Goal: Task Accomplishment & Management: Use online tool/utility

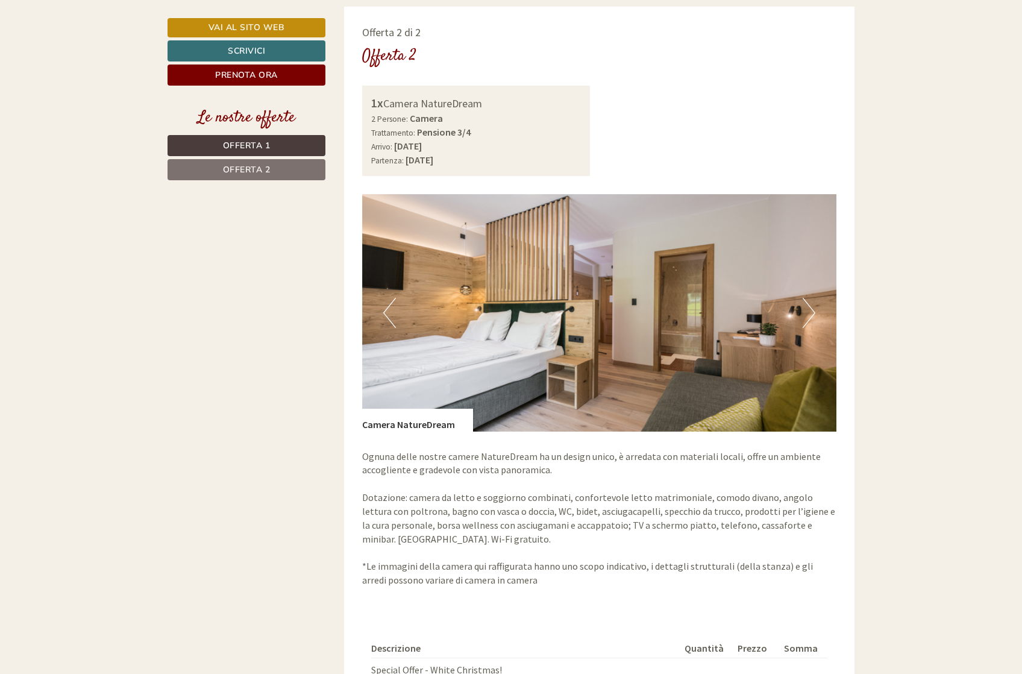
scroll to position [2151, 0]
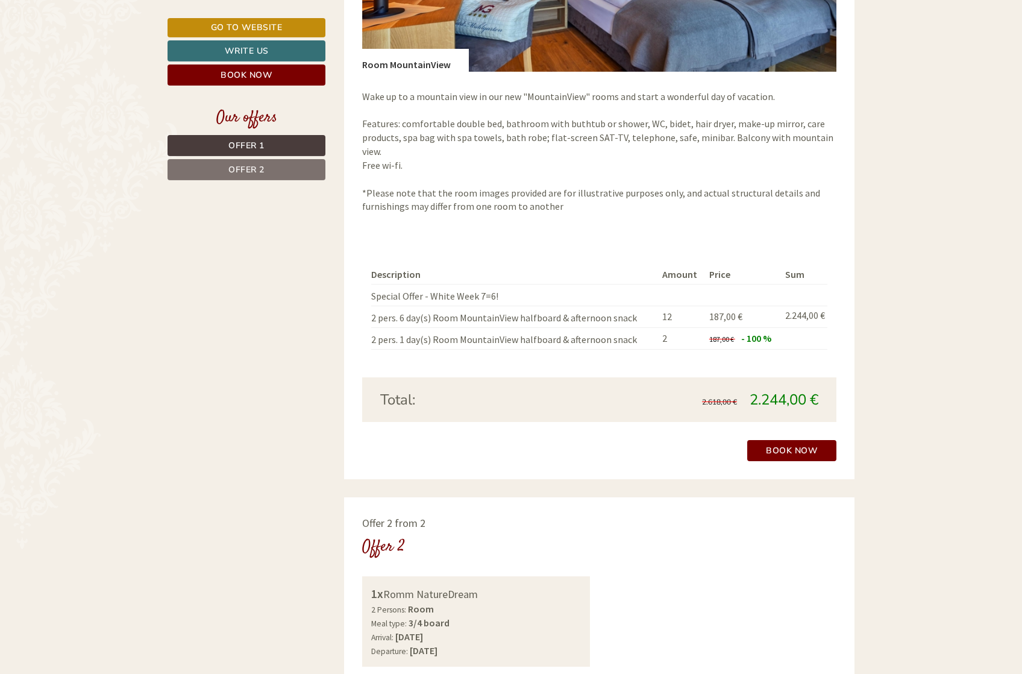
scroll to position [1229, 0]
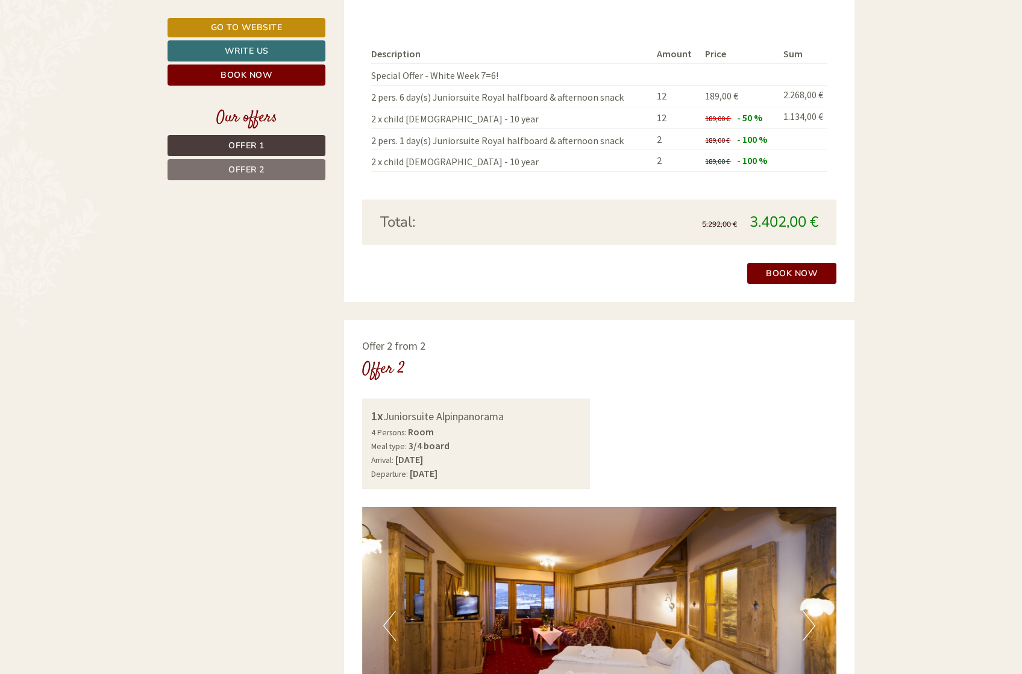
scroll to position [1844, 0]
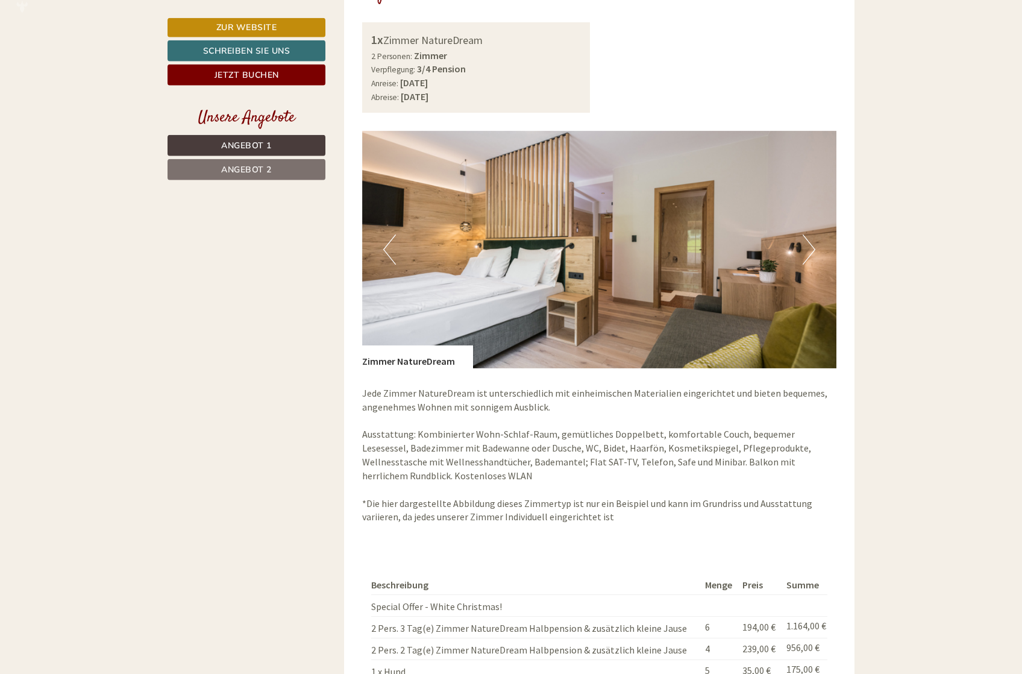
scroll to position [1844, 0]
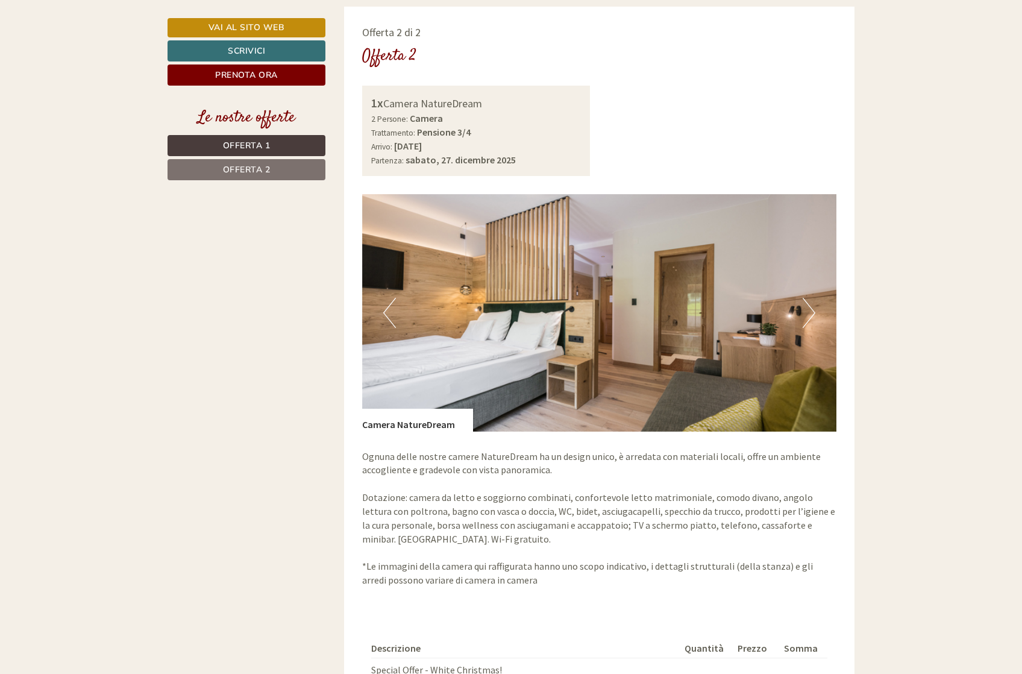
scroll to position [1291, 0]
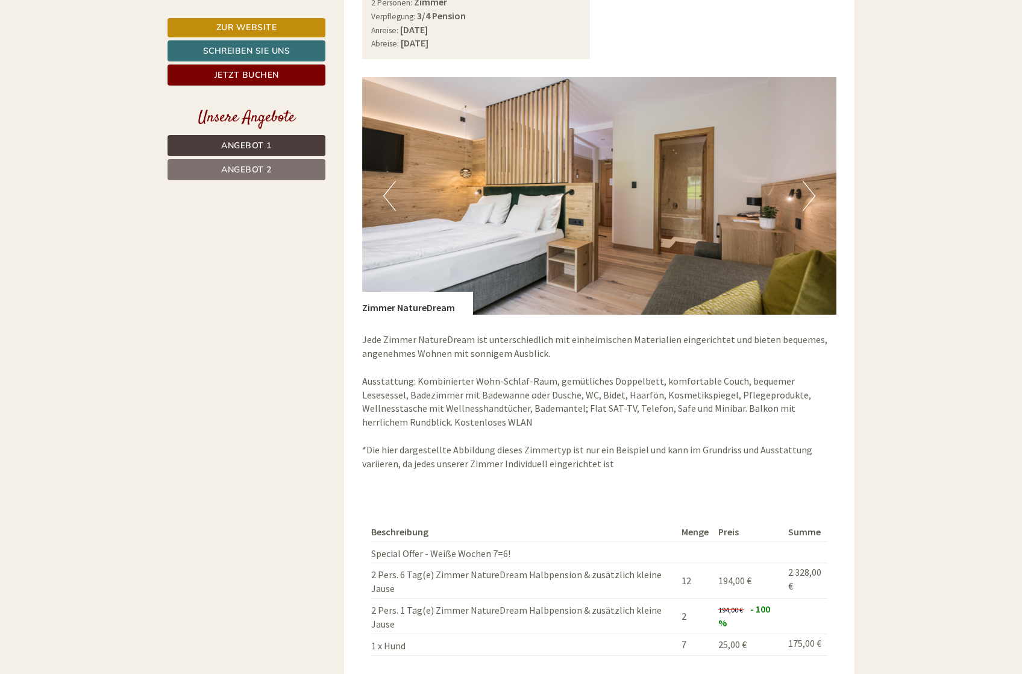
scroll to position [1783, 0]
